Goal: Task Accomplishment & Management: Complete application form

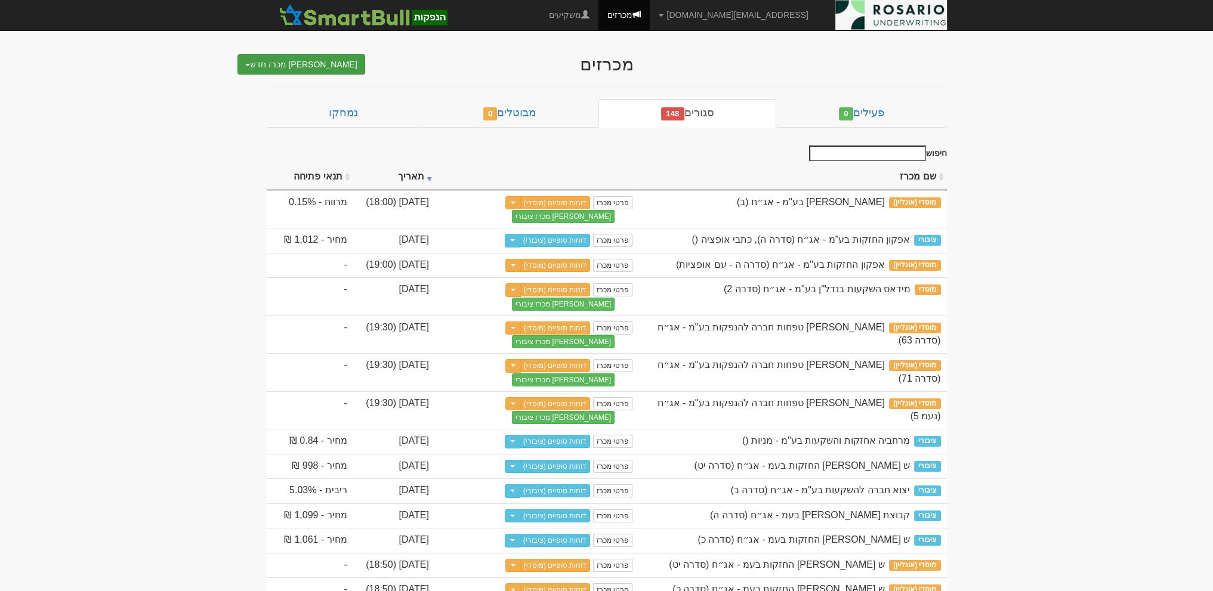
click at [338, 64] on button "[PERSON_NAME] מכרז חדש" at bounding box center [301, 64] width 128 height 20
click at [453, 45] on div "מכרזים צור מכרז חדש מוסדי מוסדי מחתם אחר (ייבוא קובץ) ציבורי ללא מוסדי" at bounding box center [607, 58] width 698 height 32
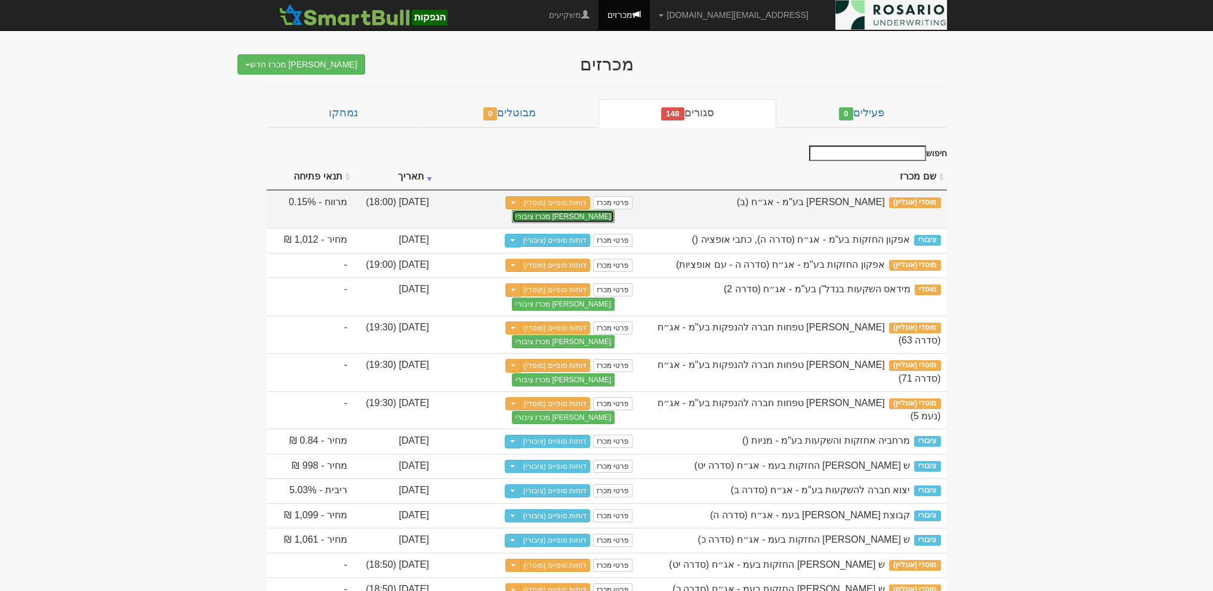
click at [573, 216] on button "[PERSON_NAME] מכרז ציבורי" at bounding box center [563, 216] width 103 height 13
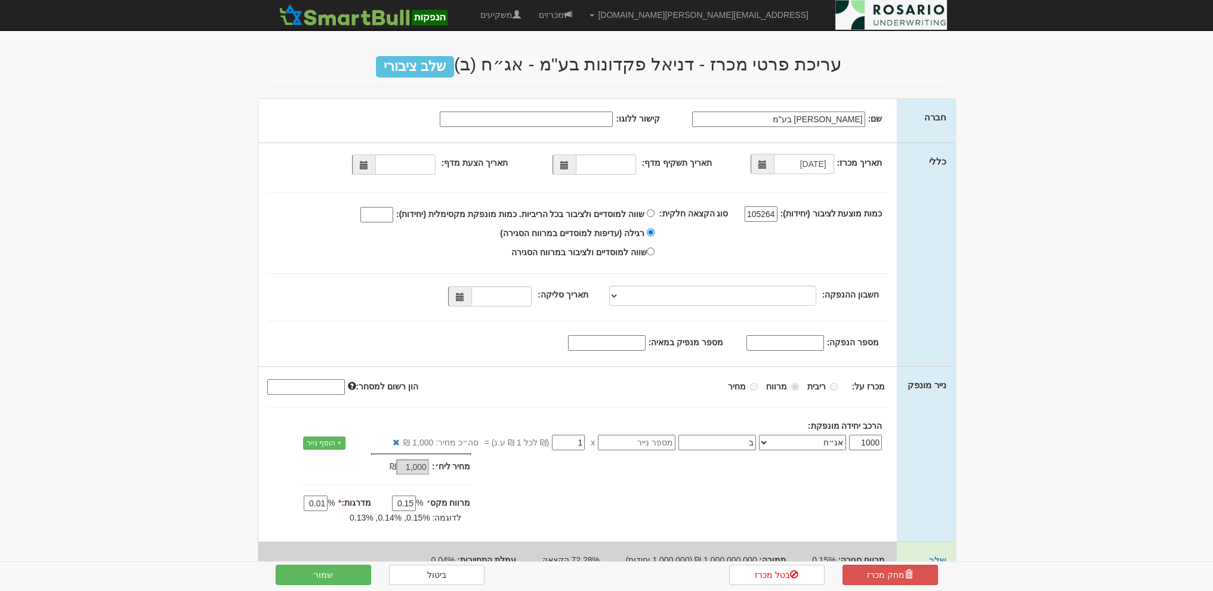
click at [764, 162] on span at bounding box center [762, 164] width 8 height 8
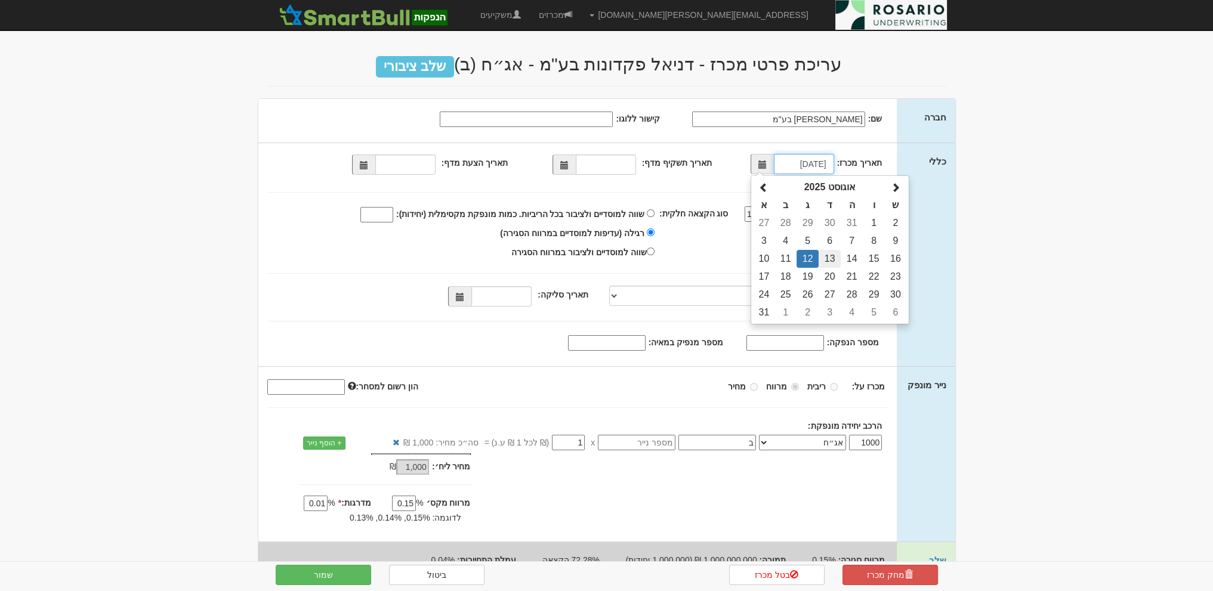
click at [823, 262] on td "13" at bounding box center [829, 259] width 22 height 18
type input "13/08/2025"
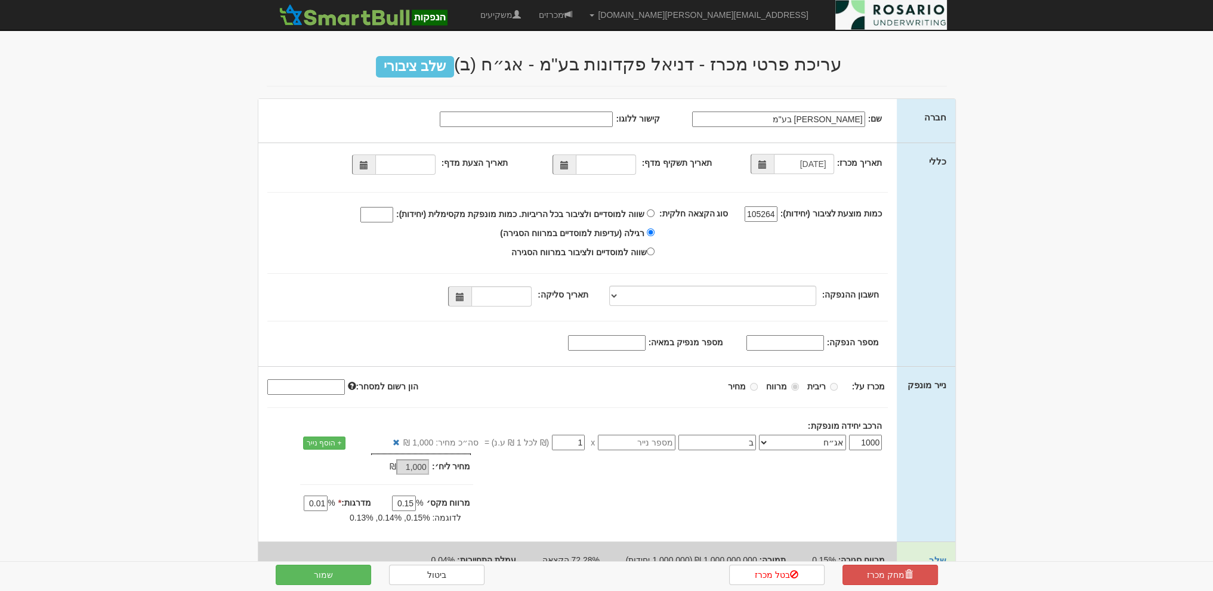
click at [727, 172] on div "תאריך מכרז: 13/08/2025" at bounding box center [804, 165] width 155 height 17
click at [723, 180] on div "תאריך מכרז: 13/08/2025 תאריך תשקיף מדף: 1105264" at bounding box center [577, 254] width 639 height 223
click at [373, 166] on span at bounding box center [363, 165] width 23 height 20
type input "12/08/2025"
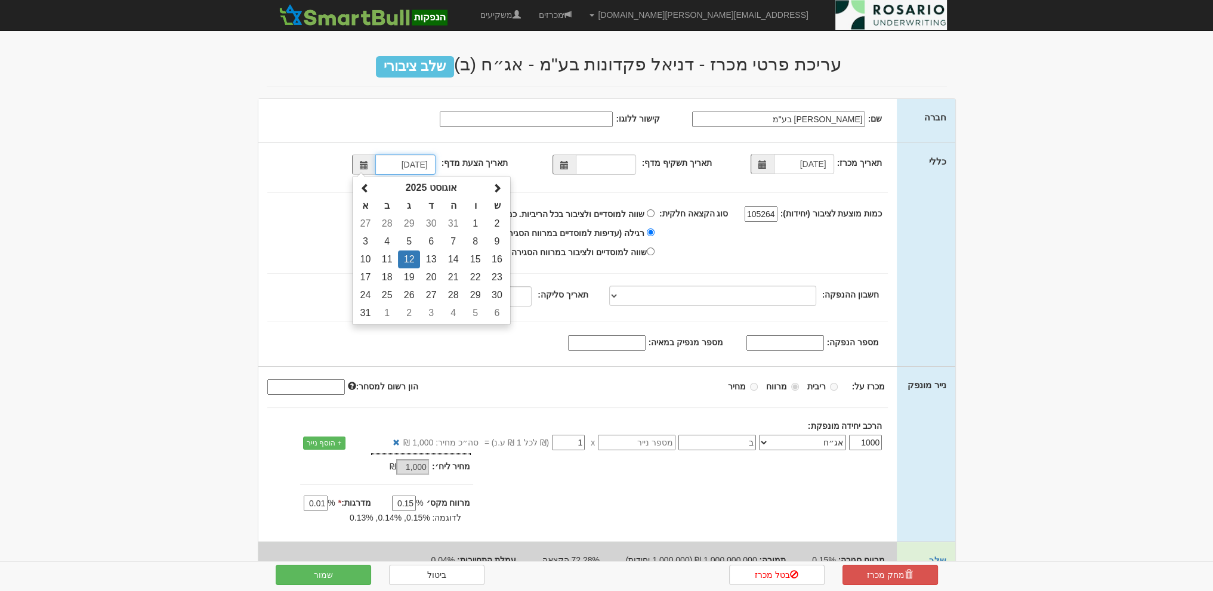
click at [412, 257] on td "12" at bounding box center [409, 260] width 22 height 18
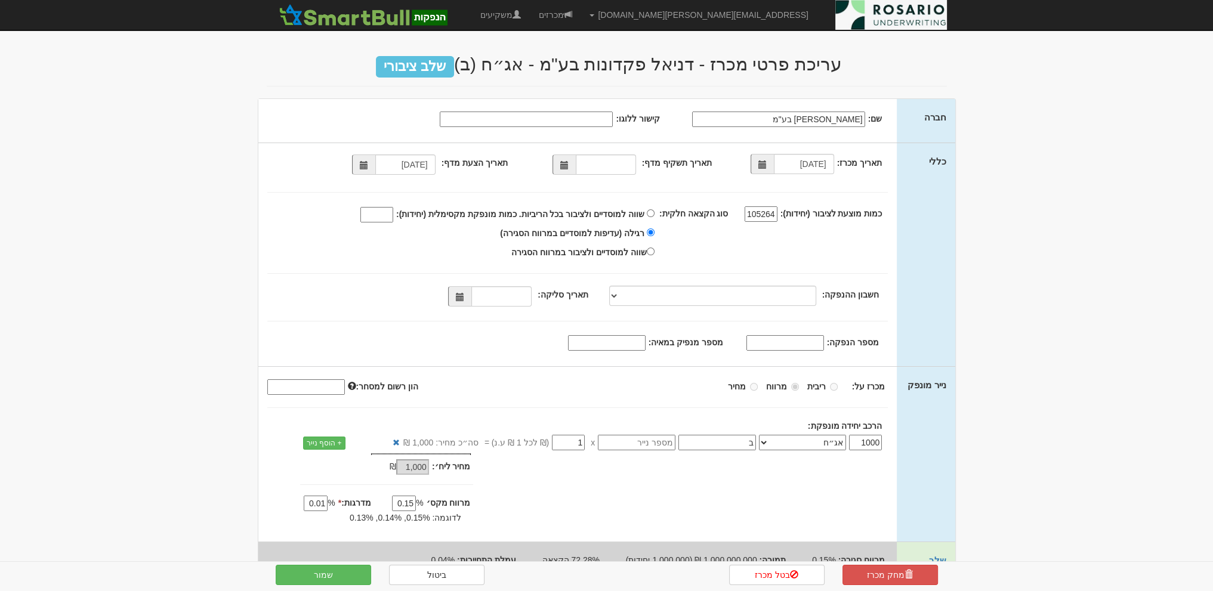
click at [700, 96] on div "עריכת פרטי מכרז - דניאל פקדונות בע"מ - אג״ח (ב) שלב ציבורי חברה שם: דניאל פקדונ…" at bounding box center [607, 339] width 698 height 594
click at [558, 166] on span at bounding box center [563, 165] width 23 height 20
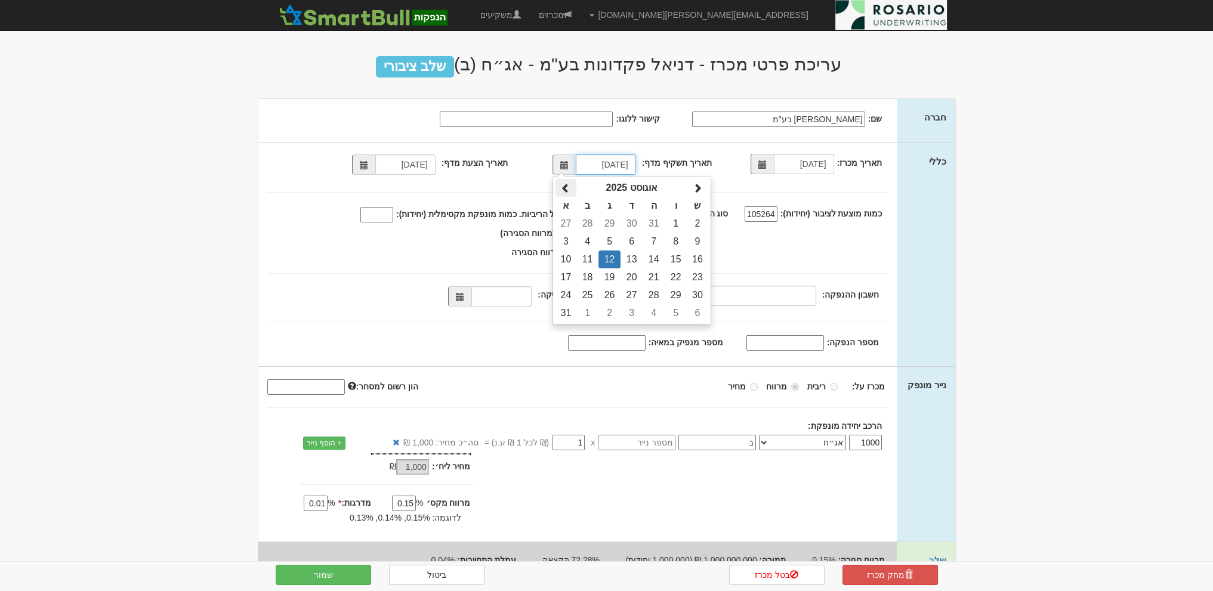
click at [570, 189] on span at bounding box center [566, 189] width 10 height 10
click at [608, 223] on td "1" at bounding box center [609, 224] width 22 height 18
type input "01/07/2025"
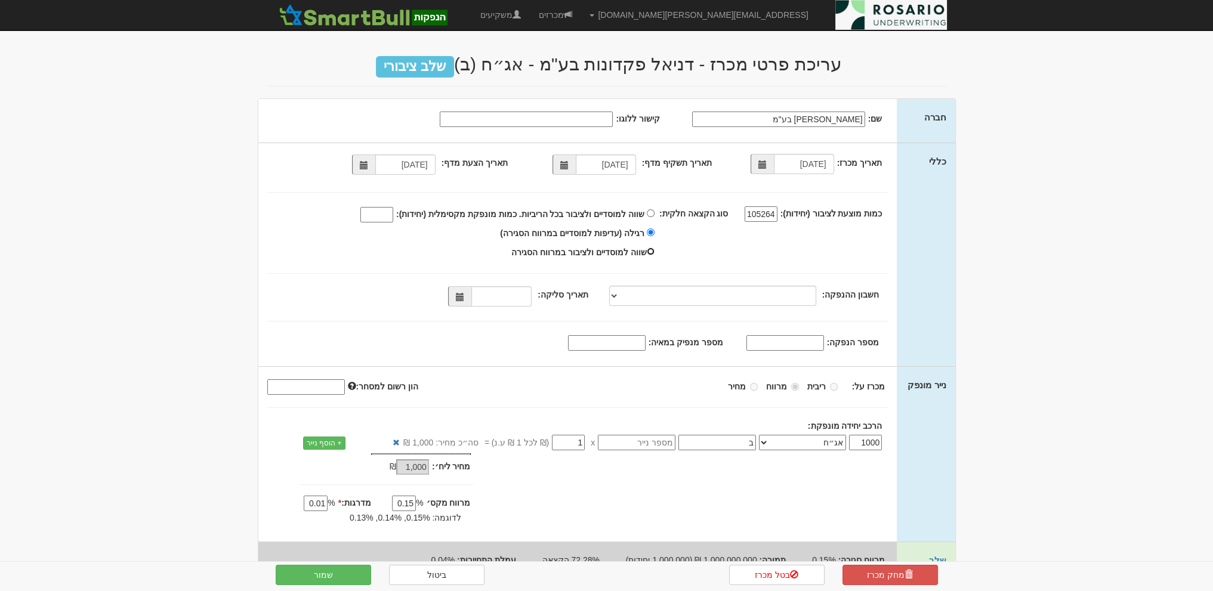
click at [654, 250] on input "שווה למוסדיים ולציבור במרווח הסגירה" at bounding box center [651, 252] width 8 height 8
radio input "true"
click at [654, 232] on input "רגילה (עדיפות למוסדיים במרווח הסגירה)" at bounding box center [651, 232] width 8 height 8
radio input "true"
click at [654, 214] on input "שווה למוסדיים ולציבור בכל הריביות. כמות מונפקת מקסימלית (יחידות):" at bounding box center [651, 213] width 8 height 8
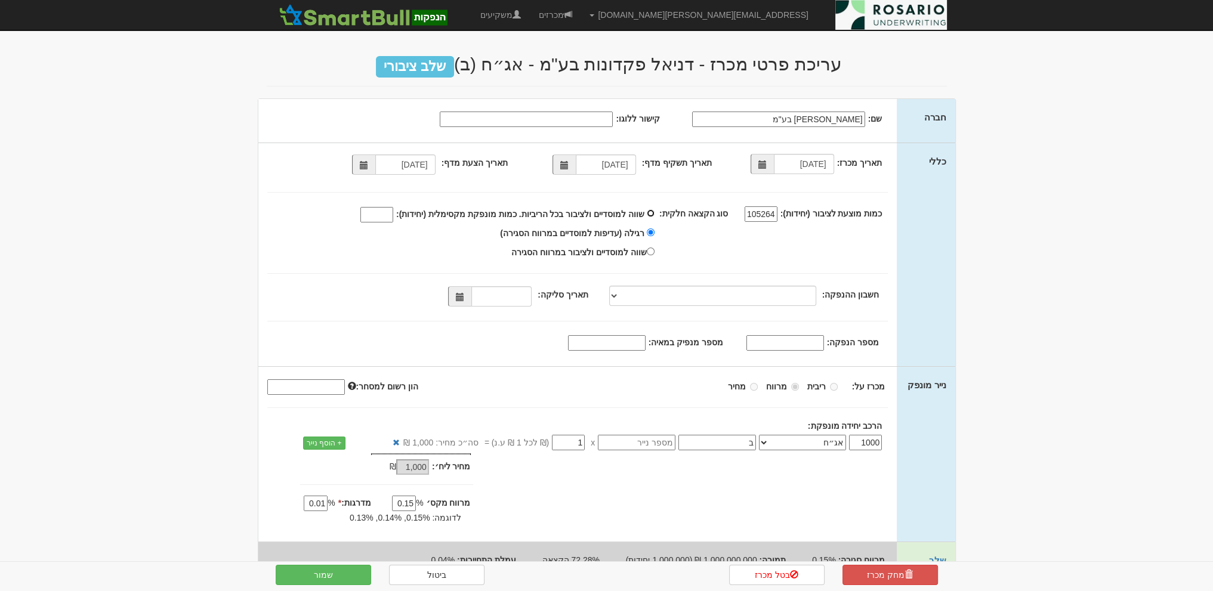
radio input "true"
click at [393, 219] on input "שווה למוסדיים ולציבור בכל הריביות. כמות מונפקת מקסימלית (יחידות):" at bounding box center [376, 215] width 33 height 16
click at [653, 231] on input "רגילה (עדיפות למוסדיים במרווח הסגירה)" at bounding box center [651, 232] width 8 height 8
radio input "true"
click at [654, 215] on input "שווה למוסדיים ולציבור בכל הריביות. כמות מונפקת מקסימלית (יחידות):" at bounding box center [651, 213] width 8 height 8
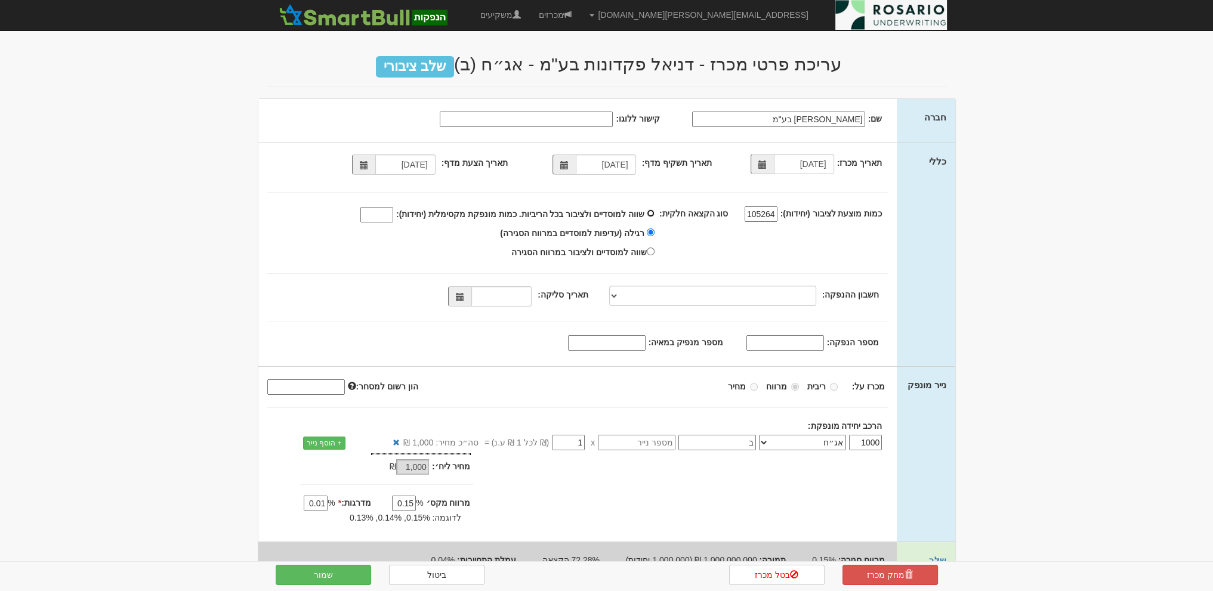
radio input "true"
click at [377, 209] on input "שווה למוסדיים ולציבור בכל הריביות. כמות מונפקת מקסימלית (יחידות):" at bounding box center [376, 215] width 33 height 16
click at [388, 212] on input "שווה למוסדיים ולציבור בכל הריביות. כמות מונפקת מקסימלית (יחידות):" at bounding box center [376, 215] width 33 height 16
click at [303, 225] on div "שווה למוסדיים ולציבור בכל הריביות. כמות מונפקת מקסימלית (יחידות): 1000000" at bounding box center [458, 233] width 401 height 56
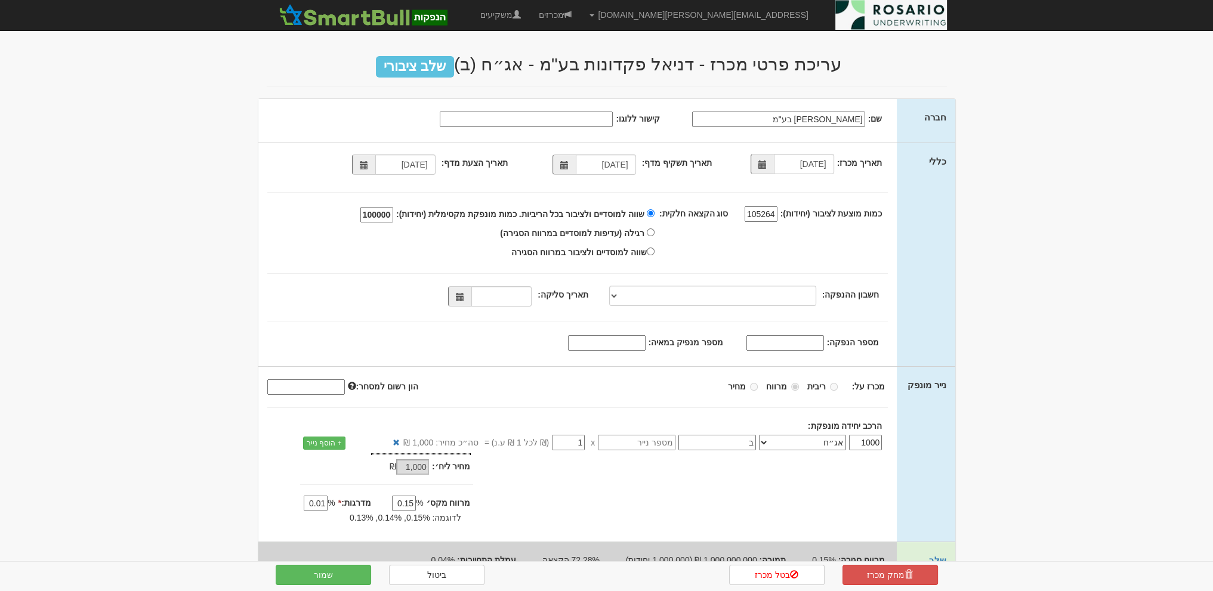
scroll to position [0, 0]
click at [385, 208] on input "1000000" at bounding box center [376, 215] width 33 height 16
type input "1000000"
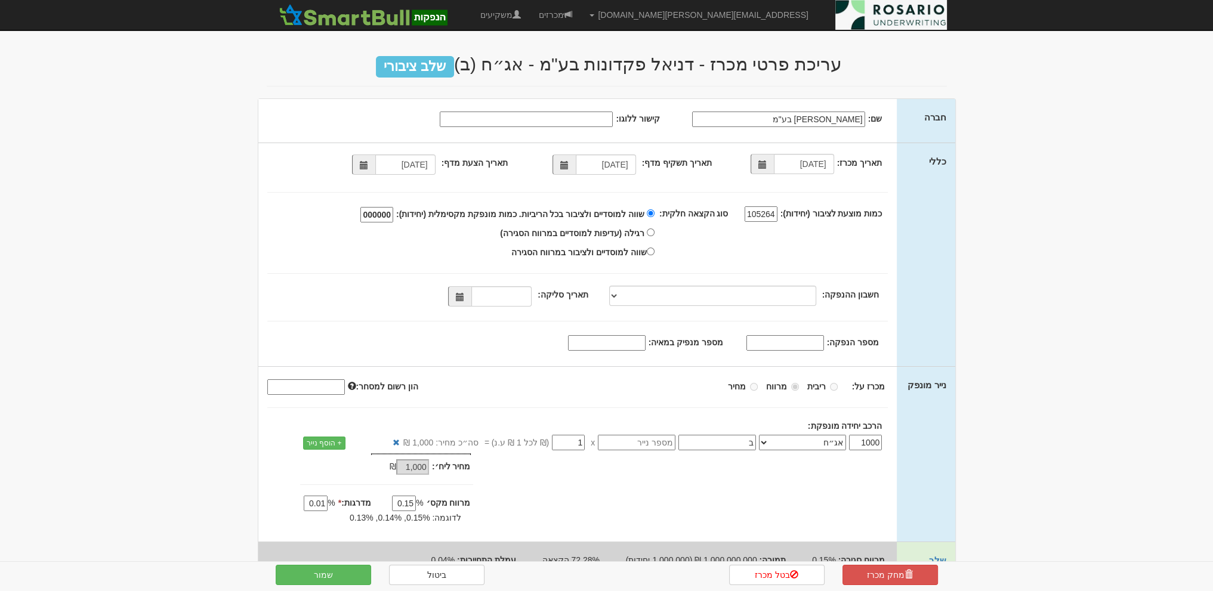
scroll to position [0, -4]
click at [327, 183] on div "תאריך מכרז: 13/08/2025 תאריך תשקיף מדף: 01/07/2025 12/08/2025 1105264" at bounding box center [577, 254] width 639 height 223
click at [619, 293] on select at bounding box center [712, 296] width 207 height 20
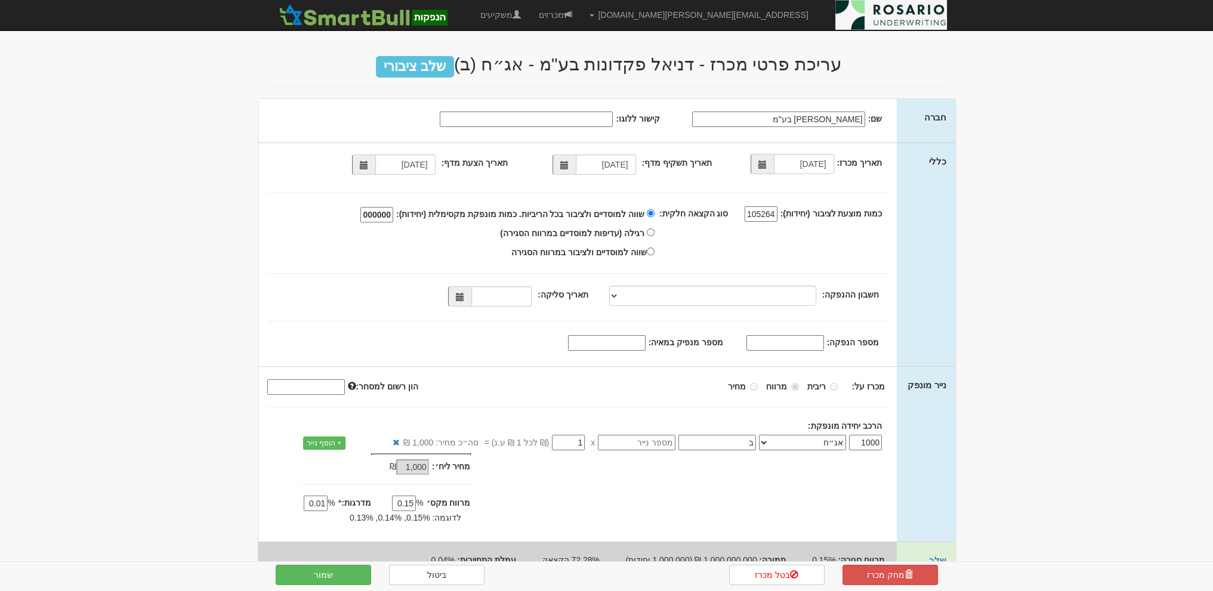
click at [307, 264] on div "תאריך מכרז: 13/08/2025 תאריך תשקיף מדף: 01/07/2025 12/08/2025 1105264" at bounding box center [577, 254] width 639 height 223
click at [461, 297] on span at bounding box center [459, 296] width 23 height 20
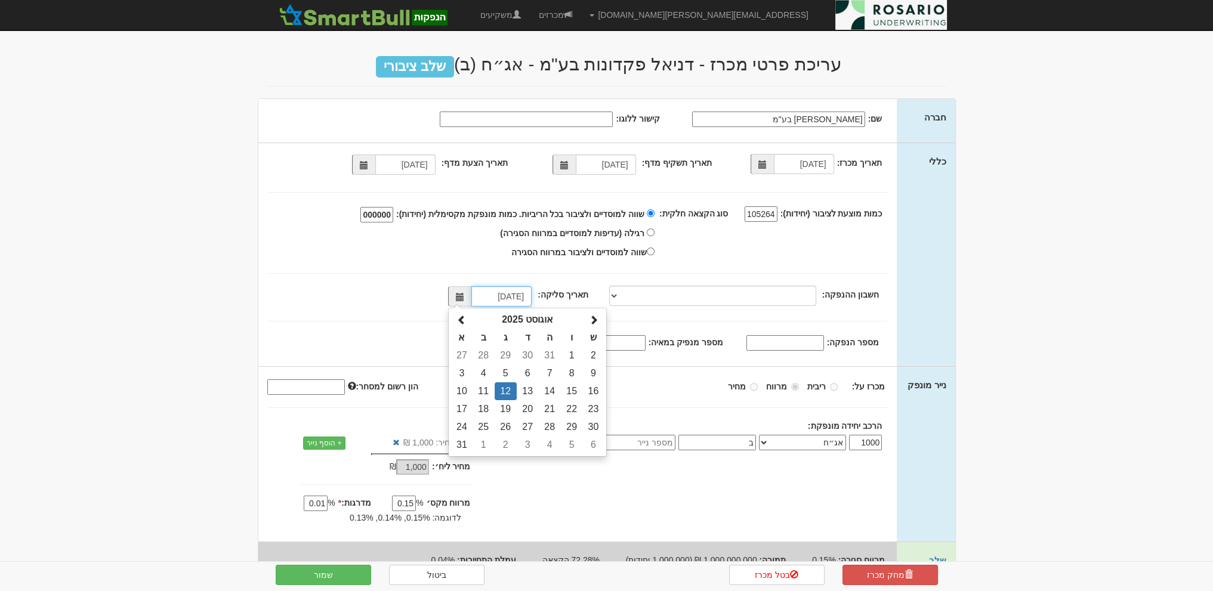
click at [461, 297] on span at bounding box center [459, 296] width 23 height 20
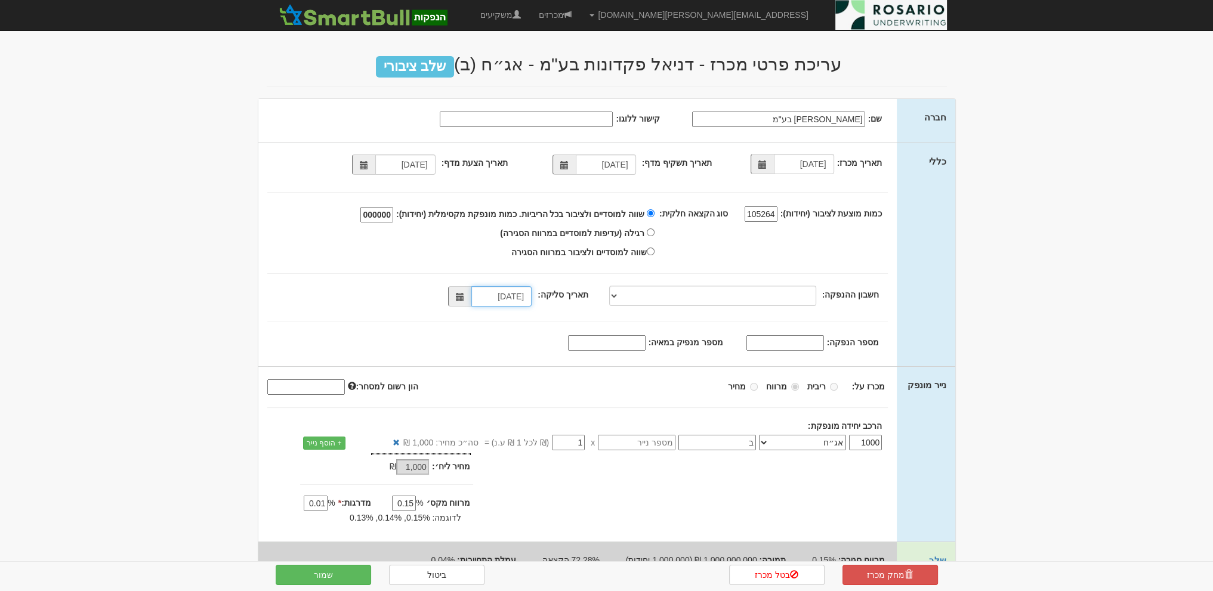
click at [461, 297] on span at bounding box center [459, 296] width 23 height 20
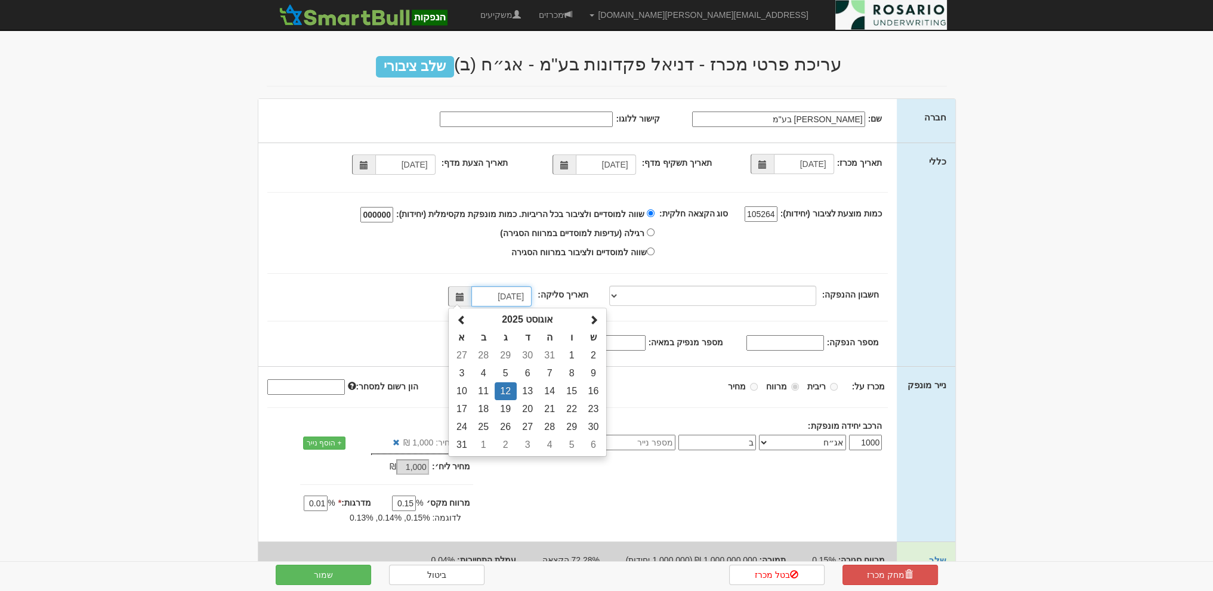
click at [555, 395] on td "14" at bounding box center [550, 391] width 22 height 18
type input "14/08/2025"
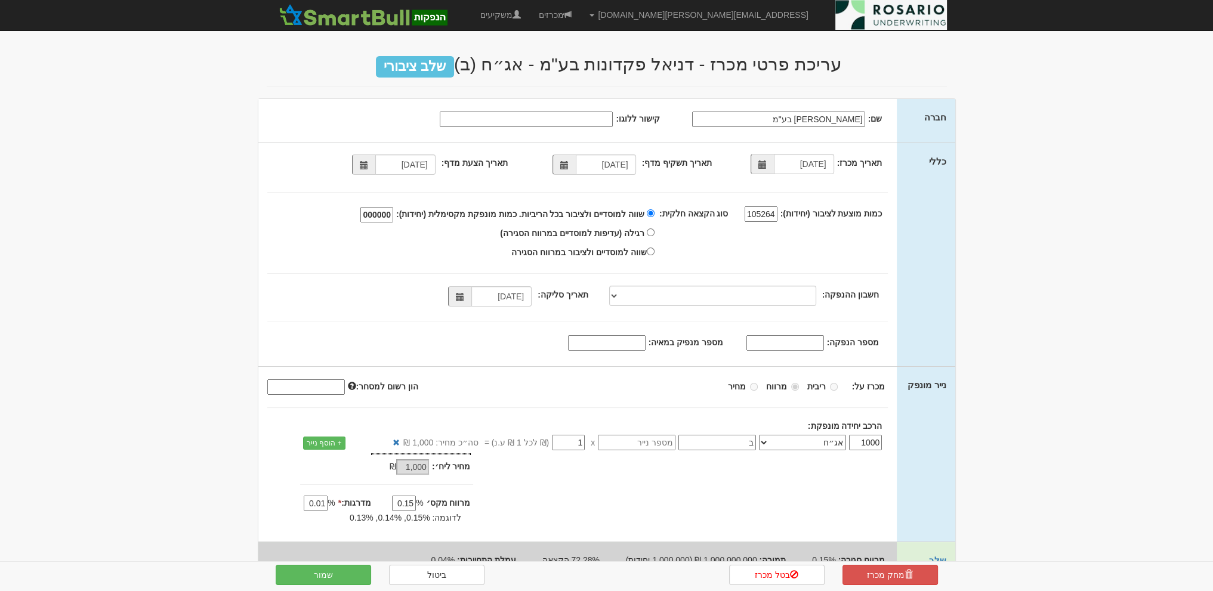
click at [481, 342] on div "מספר הנפקה:" at bounding box center [577, 342] width 639 height 18
click at [791, 342] on input "מספר הנפקה:" at bounding box center [785, 343] width 78 height 16
click at [802, 345] on input "מספר הנפקה:" at bounding box center [785, 343] width 78 height 16
paste input "1223759"
type input "1223759"
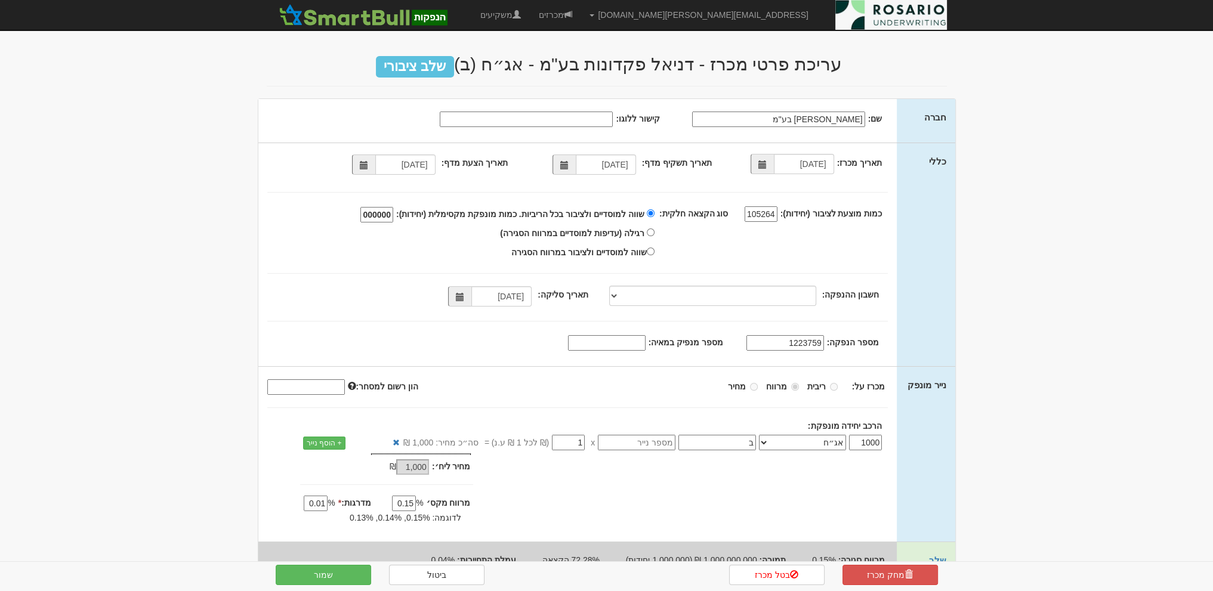
click at [765, 328] on div "תאריך מכרז: 13/08/2025 תאריך תשקיף מדף: 01/07/2025 12/08/2025 1105264" at bounding box center [577, 254] width 639 height 223
click at [813, 248] on div "סוג הקצאה חלקית: שווה למוסדיים ולציבור בכל הריביות. כמות מונפקת מקסימלית (יחידו…" at bounding box center [570, 233] width 624 height 56
click at [630, 342] on input "מספר מנפיק במאיה:" at bounding box center [607, 343] width 78 height 16
click at [585, 342] on input "מספר מנפיק במאיה:" at bounding box center [607, 343] width 78 height 16
type input "2496"
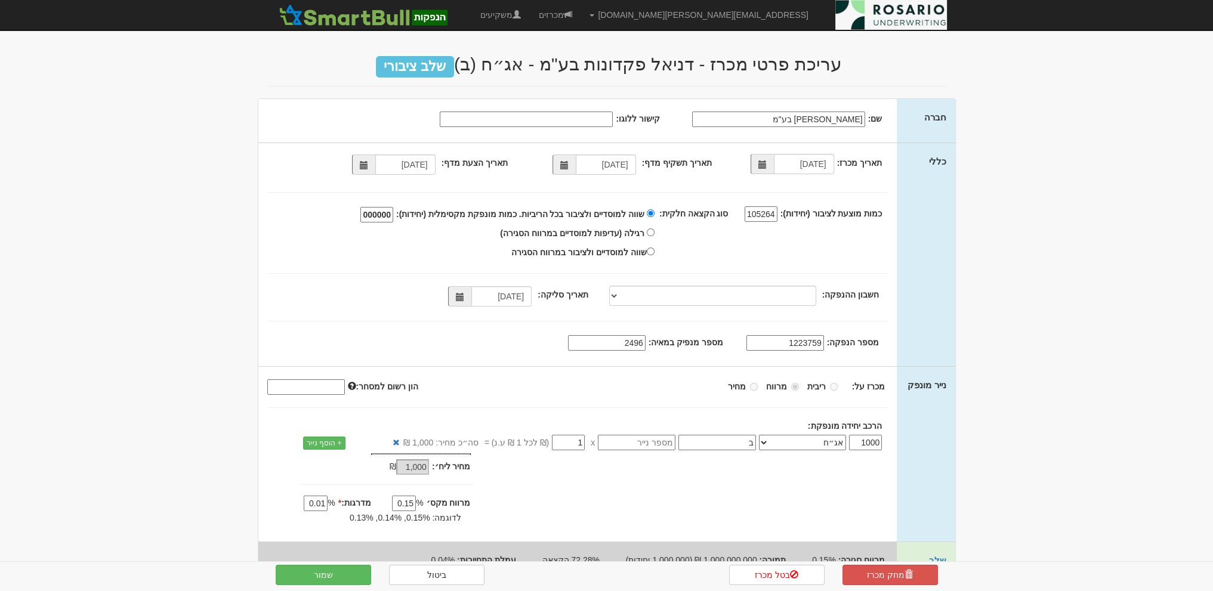
click at [732, 334] on div "מספר הנפקה: 1223759 2496" at bounding box center [577, 342] width 639 height 18
click at [722, 337] on label "מספר מנפיק במאיה:" at bounding box center [685, 342] width 75 height 12
click at [645, 337] on input "2496" at bounding box center [607, 343] width 78 height 16
click at [718, 326] on div "תאריך מכרז: 13/08/2025 תאריך תשקיף מדף: 01/07/2025 12/08/2025 1105264" at bounding box center [577, 254] width 639 height 223
click at [465, 341] on div "מספר הנפקה: 1223759 2496" at bounding box center [577, 342] width 639 height 18
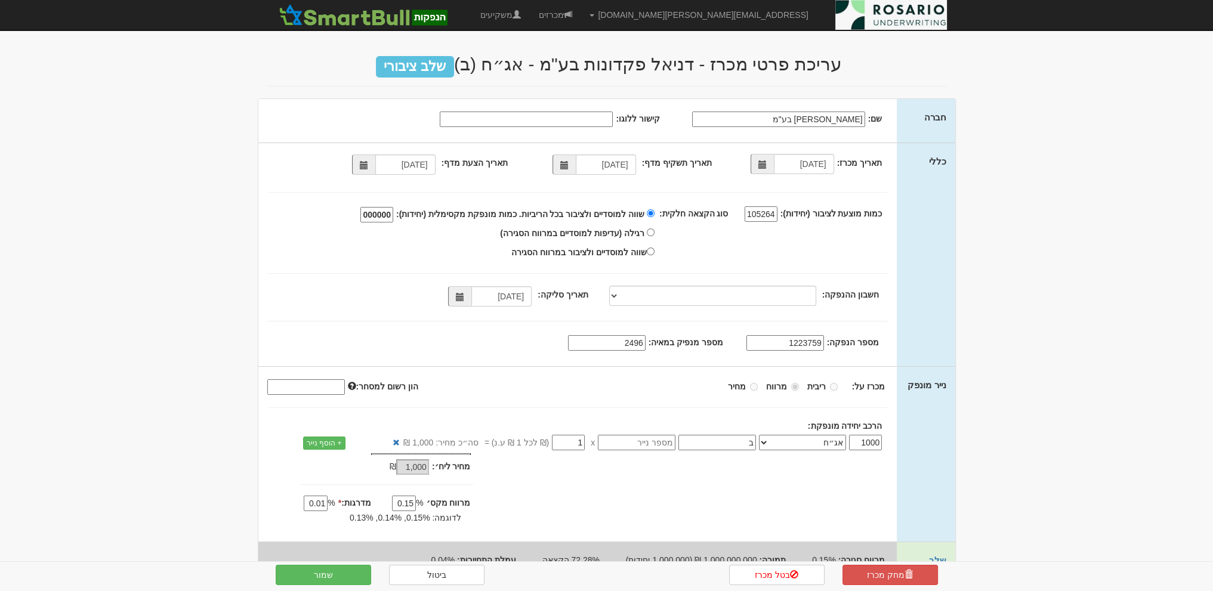
click at [531, 335] on div "מספר הנפקה: 1223759 2496" at bounding box center [577, 342] width 639 height 18
click at [705, 369] on div "מכרז על: ריבית מרווח מחיר 1000 ב 0" at bounding box center [577, 454] width 639 height 175
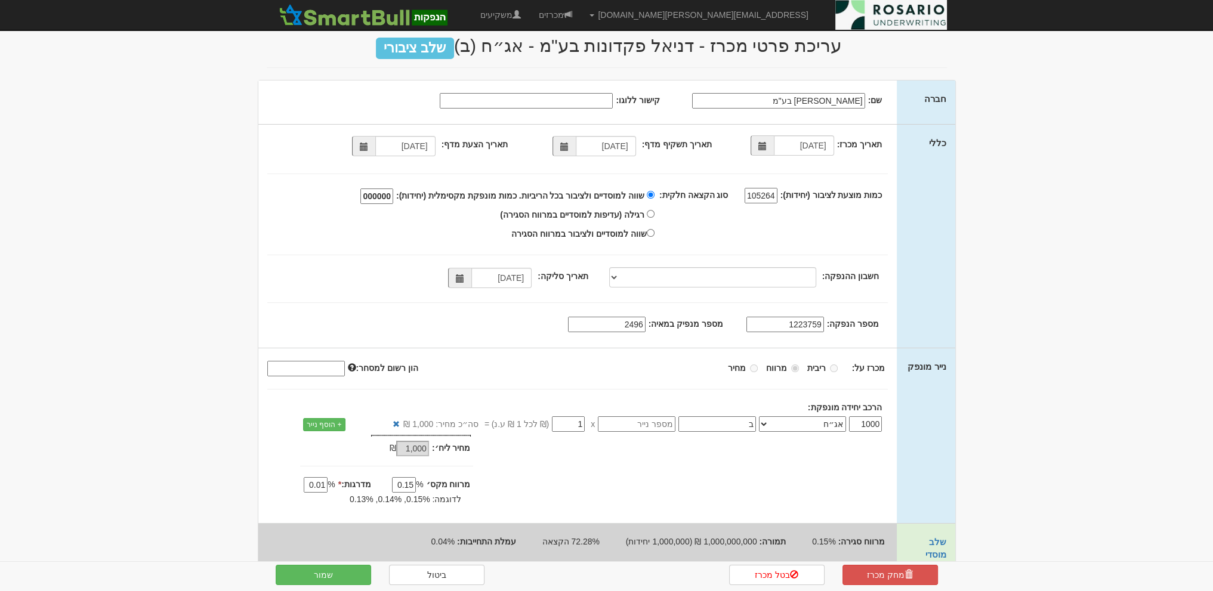
scroll to position [36, 0]
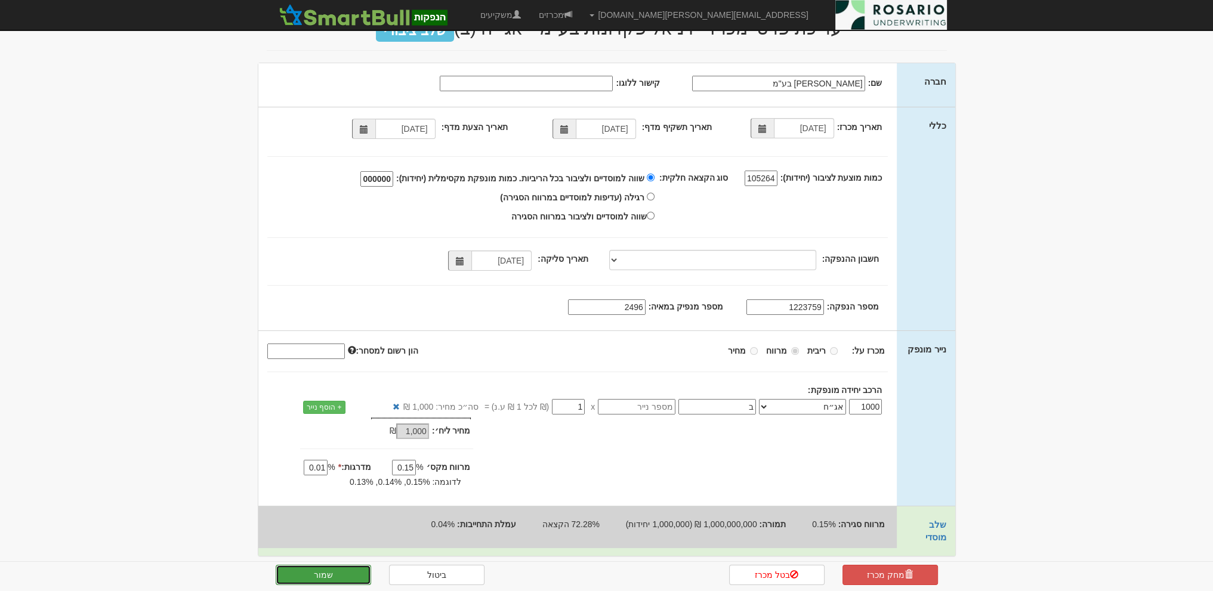
drag, startPoint x: 325, startPoint y: 570, endPoint x: 329, endPoint y: 577, distance: 8.1
click at [329, 577] on button "שמור" at bounding box center [323, 575] width 95 height 20
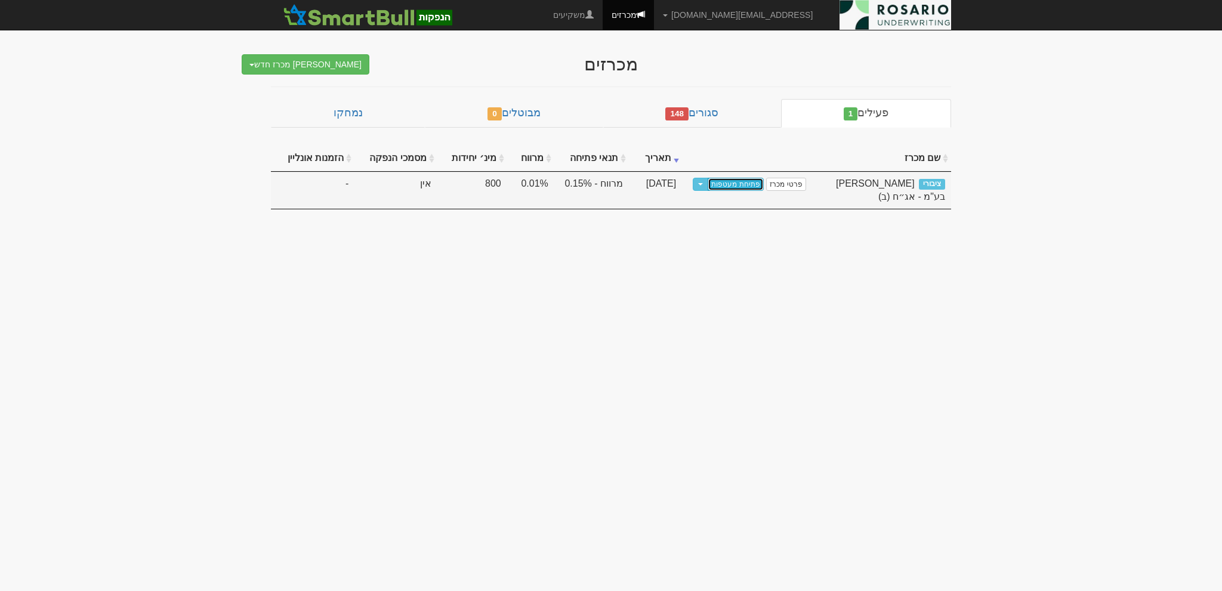
click at [741, 179] on link "פתיחת מעטפות" at bounding box center [735, 184] width 55 height 13
click at [708, 181] on button "Toggle Dropdown" at bounding box center [701, 185] width 16 height 14
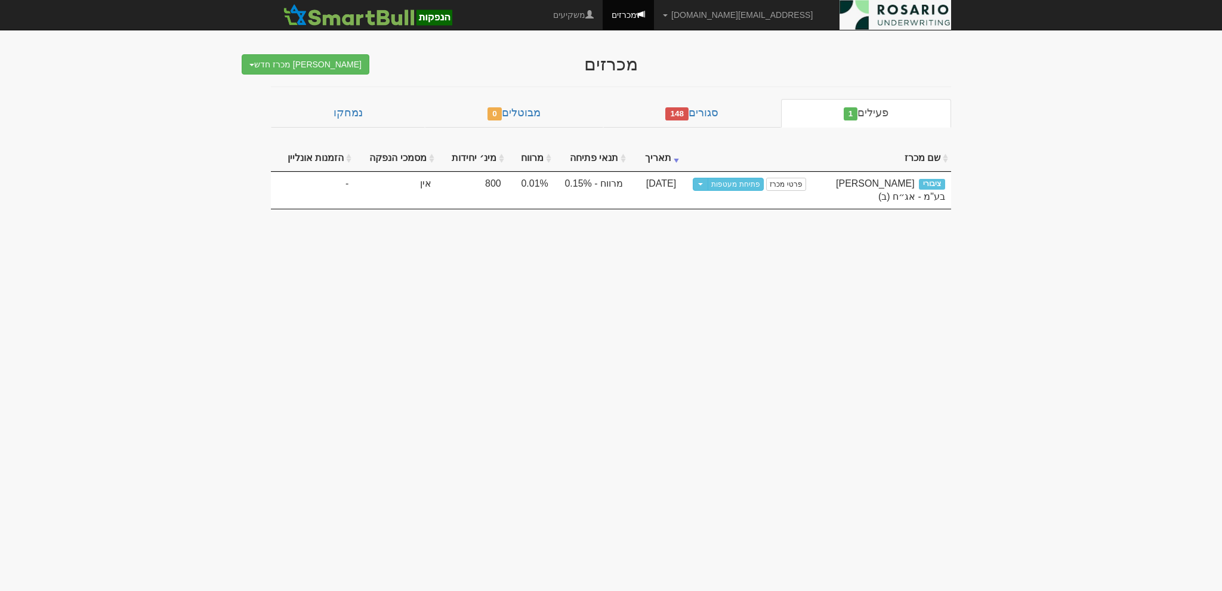
click at [689, 357] on body "[EMAIL_ADDRESS][DOMAIN_NAME] הגדרות חשבונות הנפקה תבניות הודעות קיבול X" at bounding box center [611, 295] width 1222 height 591
click at [136, 159] on body "[EMAIL_ADDRESS][DOMAIN_NAME] הגדרות חשבונות הנפקה תבניות הודעות קיבול X" at bounding box center [611, 295] width 1222 height 591
click at [372, 262] on body "[EMAIL_ADDRESS][DOMAIN_NAME] הגדרות חשבונות הנפקה תבניות הודעות קיבול X" at bounding box center [611, 295] width 1222 height 591
click at [153, 104] on body "[EMAIL_ADDRESS][DOMAIN_NAME] הגדרות חשבונות הנפקה תבניות הודעות קיבול X" at bounding box center [611, 295] width 1222 height 591
click at [219, 164] on body "[EMAIL_ADDRESS][DOMAIN_NAME] הגדרות חשבונות הנפקה תבניות הודעות קיבול X" at bounding box center [611, 295] width 1222 height 591
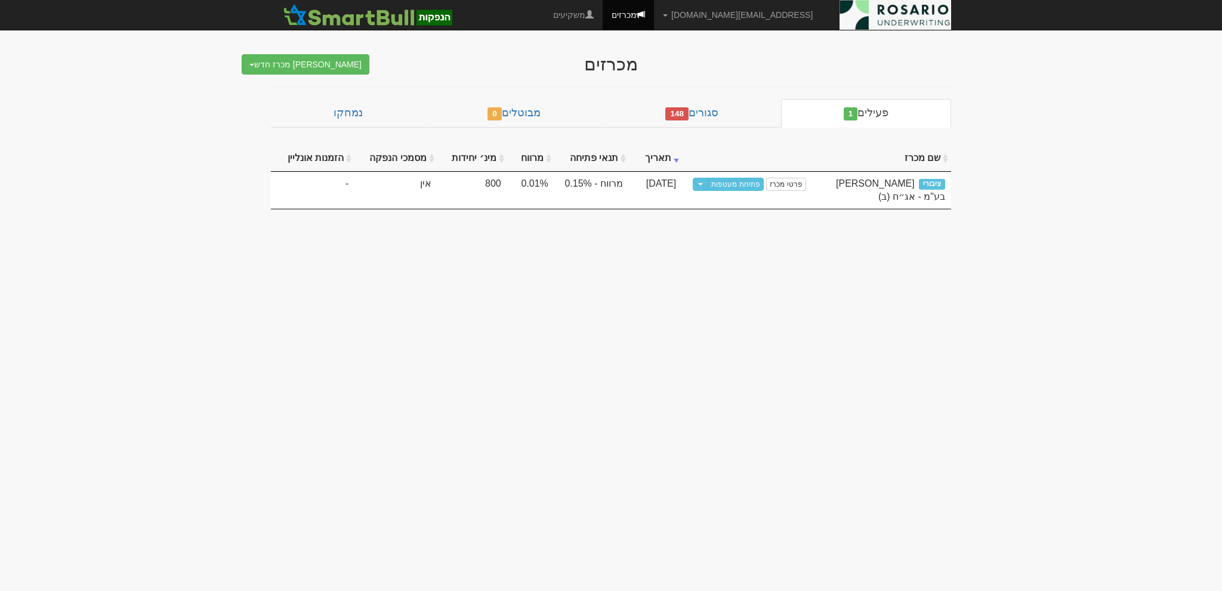
click at [1005, 79] on body "[EMAIL_ADDRESS][DOMAIN_NAME] הגדרות חשבונות הנפקה תבניות הודעות קיבול X" at bounding box center [611, 295] width 1222 height 591
click at [580, 267] on body "[EMAIL_ADDRESS][DOMAIN_NAME] הגדרות חשבונות הנפקה תבניות הודעות קיבול X" at bounding box center [611, 295] width 1222 height 591
